Goal: Find specific page/section: Find specific page/section

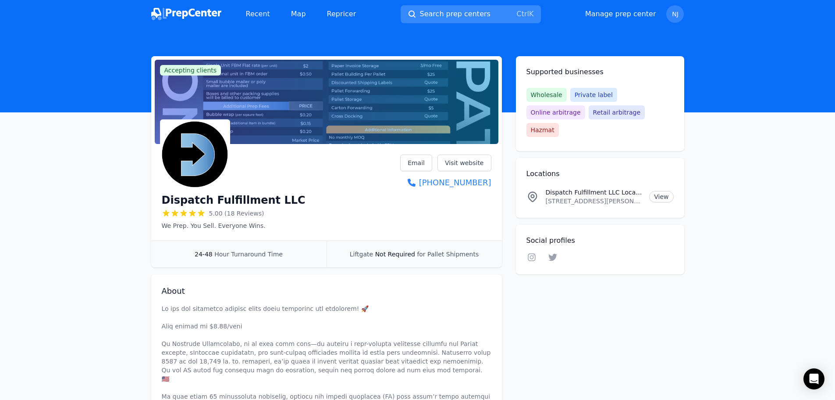
click at [444, 18] on span "Search prep centers" at bounding box center [455, 14] width 71 height 11
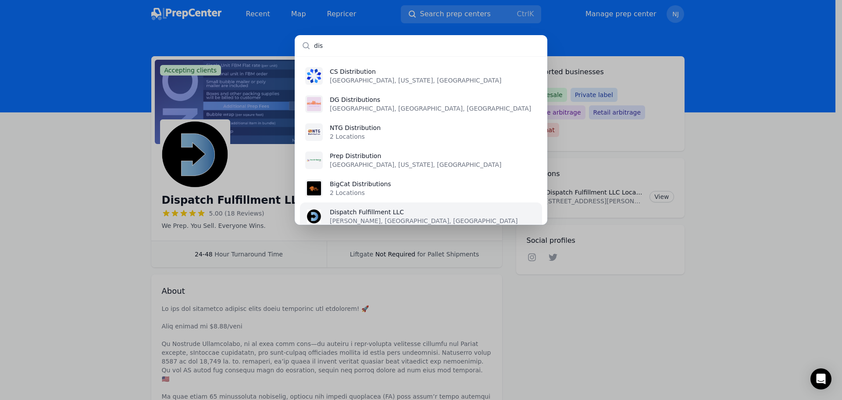
type input "dis"
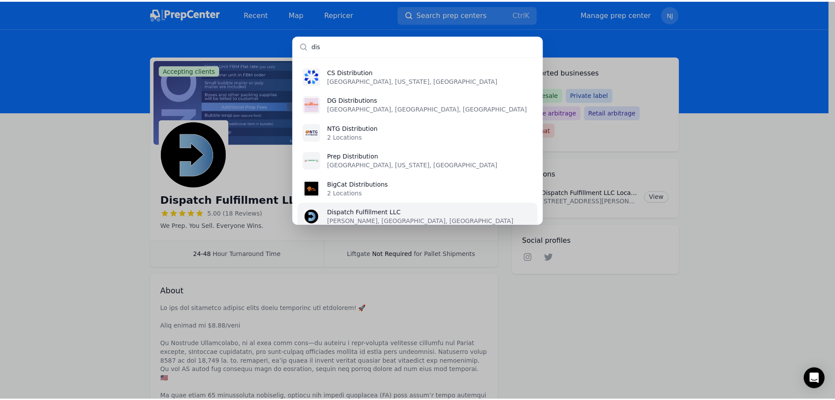
scroll to position [11, 0]
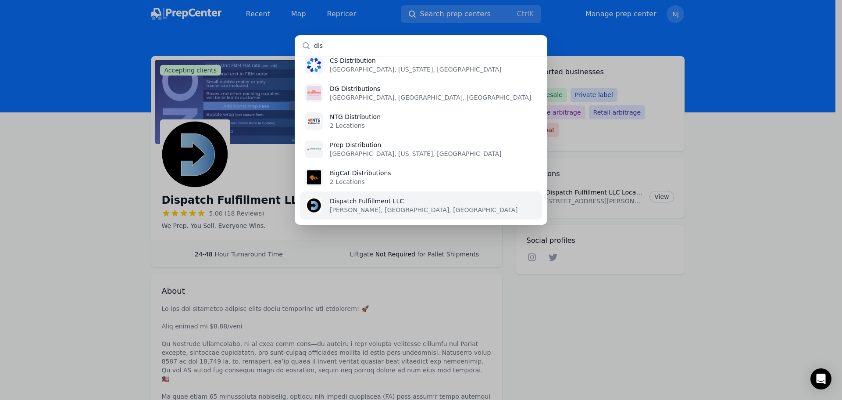
click at [380, 213] on div "Dispatch Fulfillment LLC VANDERGRIFT, PA, US" at bounding box center [424, 205] width 188 height 18
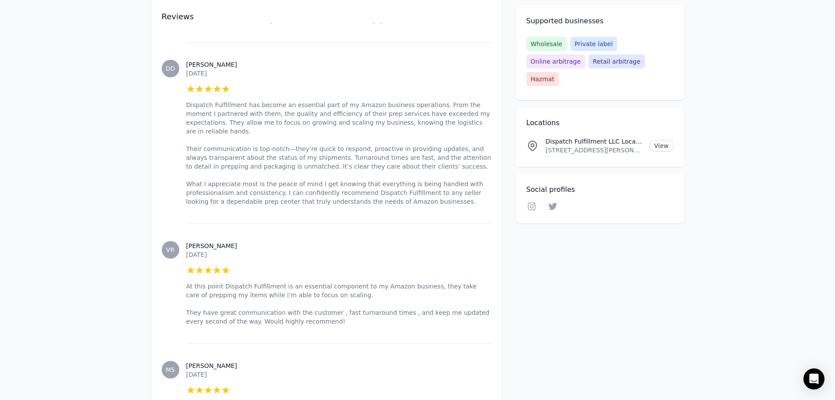
scroll to position [2326, 0]
